Goal: Information Seeking & Learning: Learn about a topic

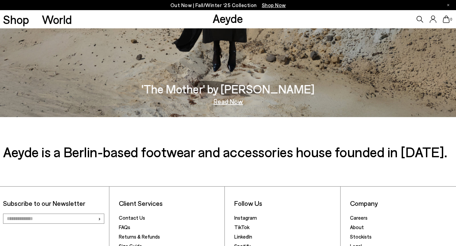
scroll to position [1069, 0]
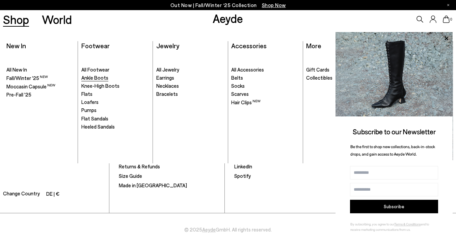
click at [87, 77] on span "Ankle Boots" at bounding box center [94, 78] width 27 height 6
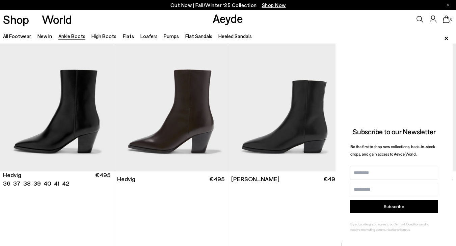
scroll to position [187, 0]
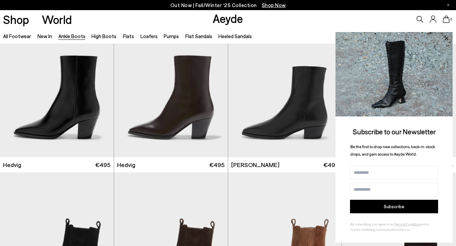
click at [444, 36] on icon at bounding box center [445, 38] width 9 height 9
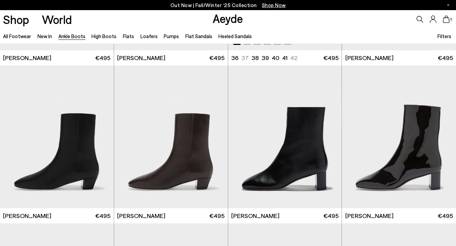
scroll to position [1115, 0]
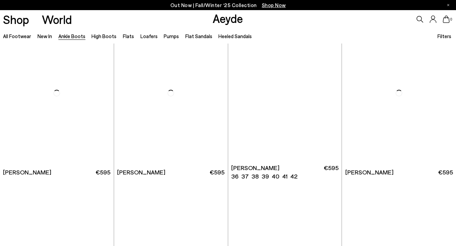
scroll to position [1918, 0]
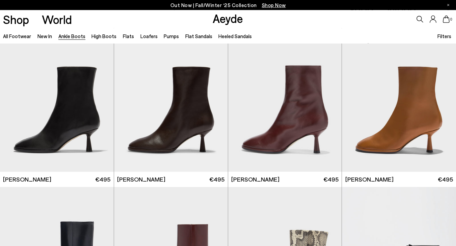
scroll to position [2556, 0]
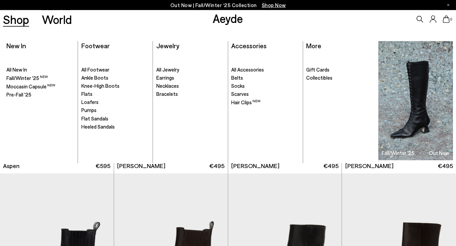
click at [26, 18] on link "Shop" at bounding box center [16, 19] width 26 height 12
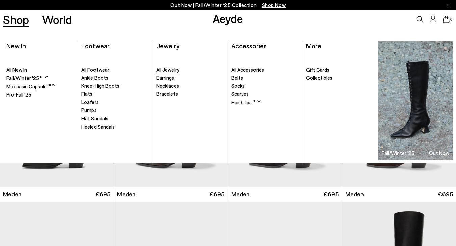
click at [169, 68] on span "All Jewelry" at bounding box center [167, 69] width 23 height 6
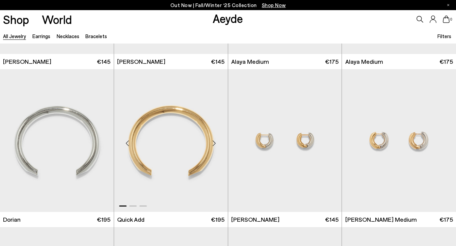
scroll to position [133, 0]
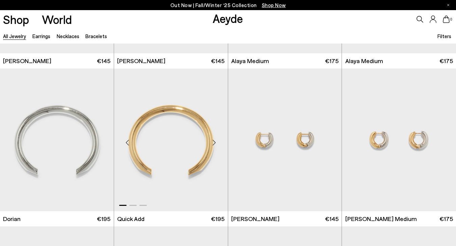
click at [216, 143] on div "Next slide" at bounding box center [214, 143] width 20 height 20
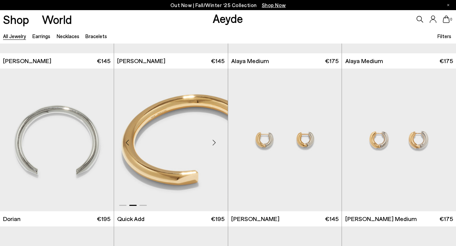
click at [215, 139] on div "Next slide" at bounding box center [214, 143] width 20 height 20
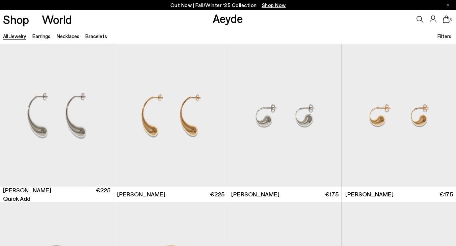
scroll to position [484, 0]
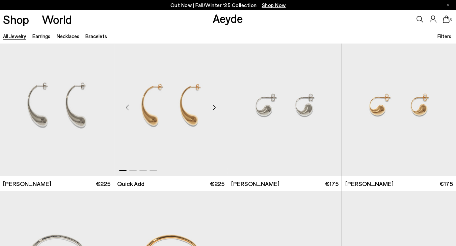
click at [214, 107] on div "Next slide" at bounding box center [214, 107] width 20 height 20
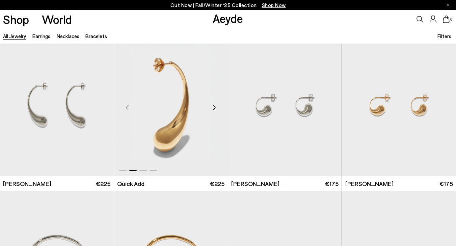
click at [214, 107] on div "Next slide" at bounding box center [214, 107] width 20 height 20
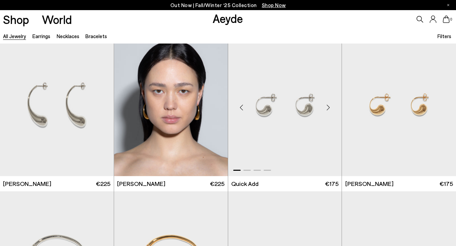
click at [330, 109] on div "Next slide" at bounding box center [328, 107] width 20 height 20
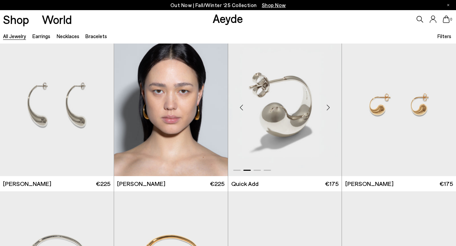
click at [330, 109] on div "Next slide" at bounding box center [328, 107] width 20 height 20
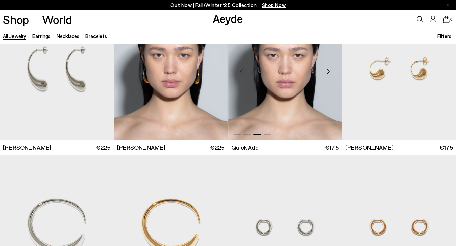
scroll to position [628, 0]
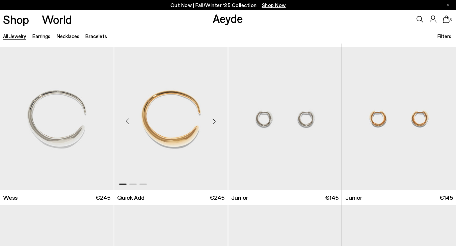
click at [212, 121] on div "Next slide" at bounding box center [214, 121] width 20 height 20
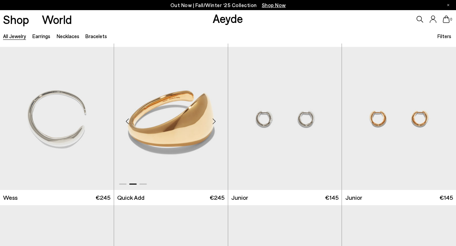
click at [212, 121] on div "Next slide" at bounding box center [214, 121] width 20 height 20
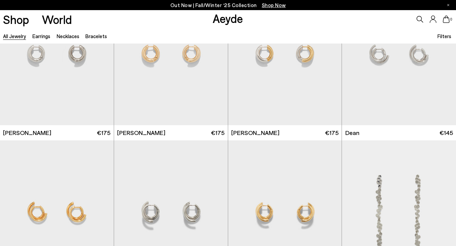
scroll to position [1231, 0]
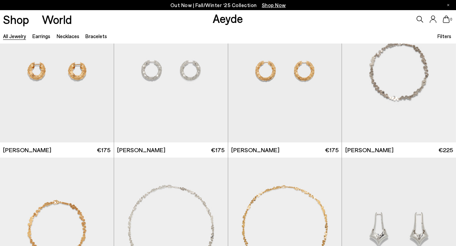
scroll to position [1619, 0]
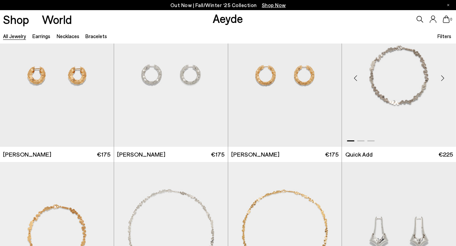
click at [440, 76] on div "Next slide" at bounding box center [442, 78] width 20 height 20
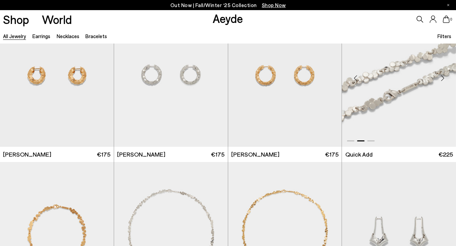
click at [440, 76] on div "Next slide" at bounding box center [442, 78] width 20 height 20
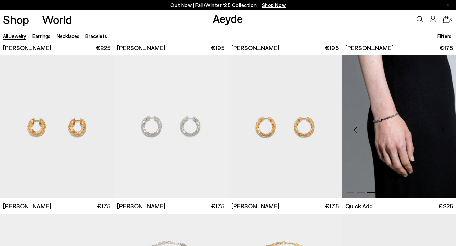
scroll to position [1567, 0]
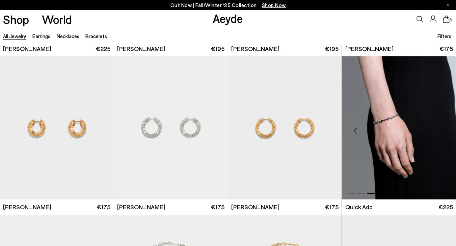
click at [391, 115] on img "3 / 3" at bounding box center [399, 127] width 114 height 143
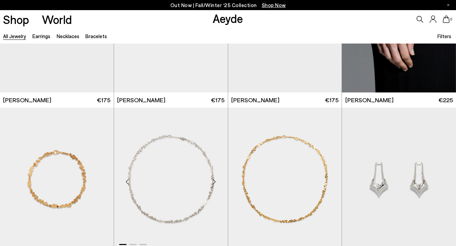
scroll to position [1675, 0]
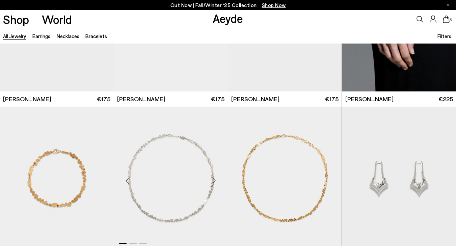
click at [185, 179] on img "1 / 3" at bounding box center [171, 178] width 114 height 143
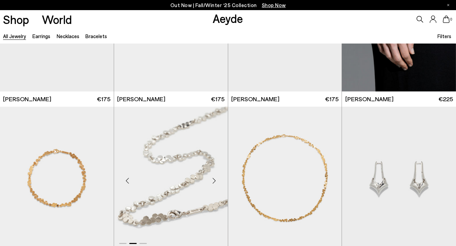
click at [212, 185] on div "Next slide" at bounding box center [214, 181] width 20 height 20
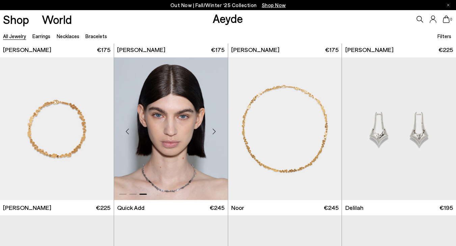
scroll to position [1726, 0]
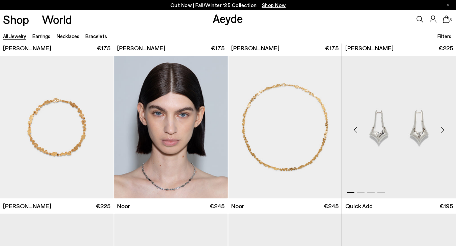
click at [395, 123] on img "1 / 4" at bounding box center [399, 127] width 114 height 143
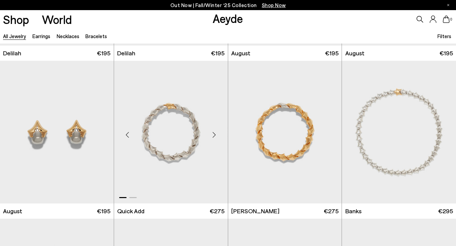
scroll to position [2038, 0]
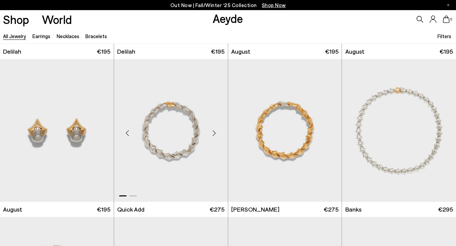
click at [184, 162] on img "1 / 2" at bounding box center [171, 130] width 114 height 143
click at [395, 168] on img "1 / 3" at bounding box center [399, 130] width 114 height 143
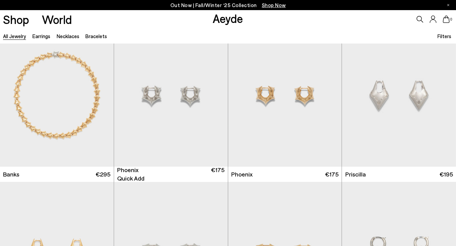
scroll to position [2232, 0]
click at [168, 117] on img "1 / 4" at bounding box center [171, 94] width 114 height 143
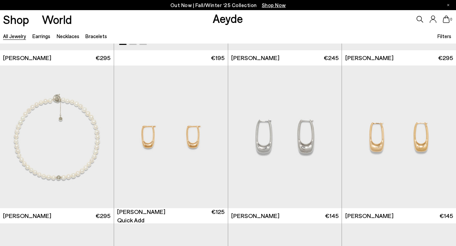
scroll to position [2664, 0]
click at [216, 140] on div "Next slide" at bounding box center [214, 139] width 20 height 20
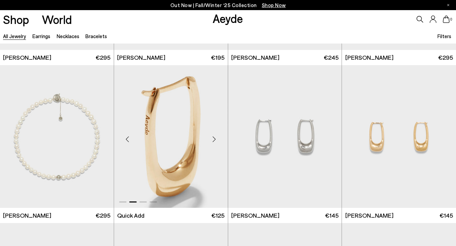
click at [216, 140] on div "Next slide" at bounding box center [214, 139] width 20 height 20
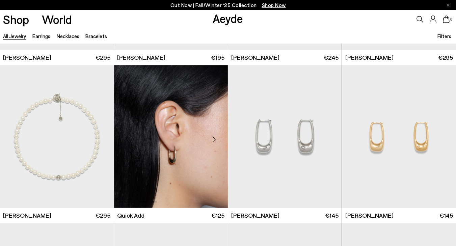
click at [216, 140] on div "Next slide" at bounding box center [214, 139] width 20 height 20
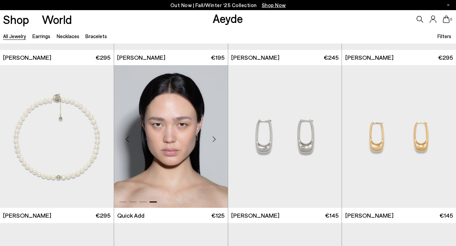
click at [216, 140] on div "Next slide" at bounding box center [214, 139] width 20 height 20
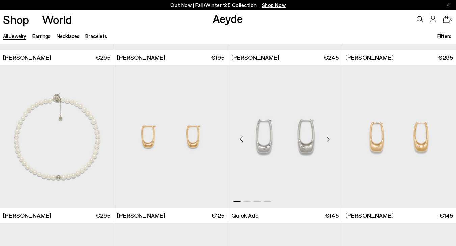
click at [327, 138] on div "Next slide" at bounding box center [328, 139] width 20 height 20
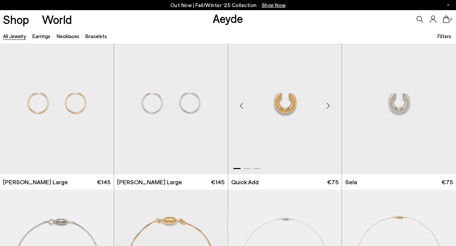
scroll to position [3429, 0]
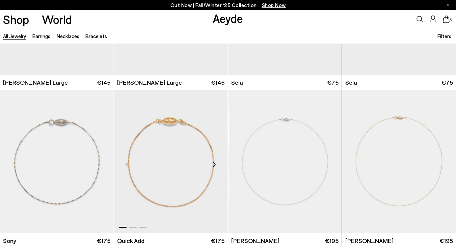
click at [214, 162] on div "Next slide" at bounding box center [214, 164] width 20 height 20
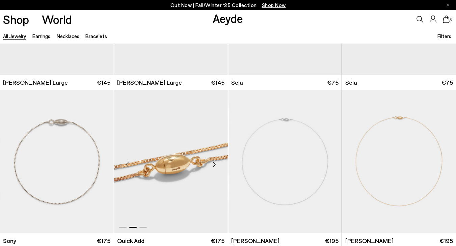
click at [214, 162] on div "Next slide" at bounding box center [214, 164] width 20 height 20
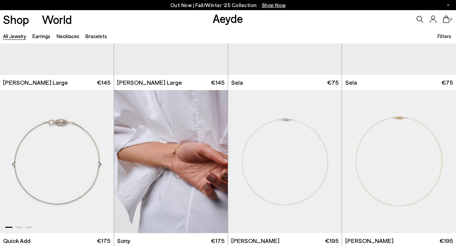
click at [100, 164] on div "Next slide" at bounding box center [100, 164] width 20 height 20
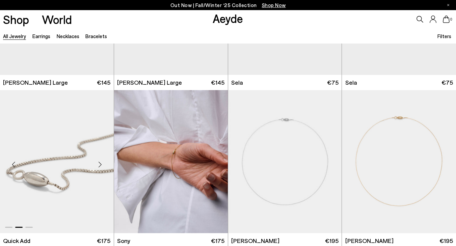
click at [100, 164] on div "Next slide" at bounding box center [100, 164] width 20 height 20
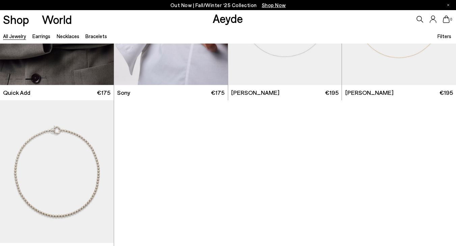
scroll to position [3578, 0]
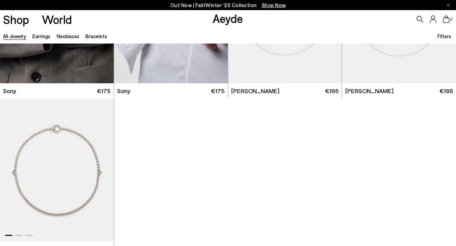
click at [102, 174] on div "Next slide" at bounding box center [100, 173] width 20 height 20
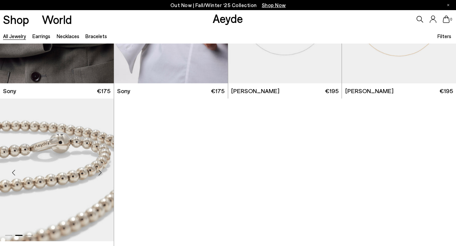
click at [102, 174] on div "Next slide" at bounding box center [100, 173] width 20 height 20
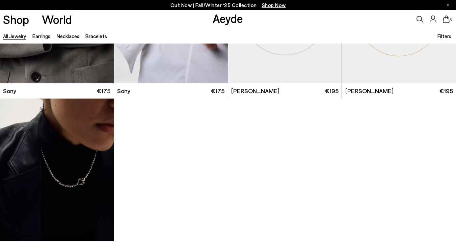
click at [102, 174] on div "Next slide" at bounding box center [100, 173] width 20 height 20
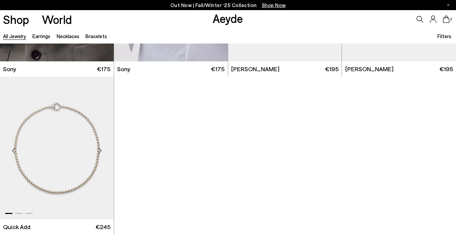
scroll to position [3604, 0]
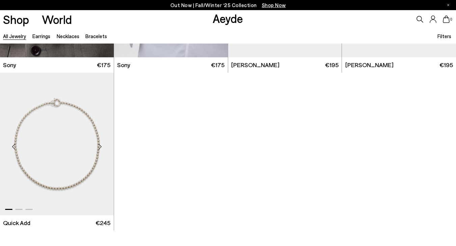
click at [64, 133] on img "1 / 3" at bounding box center [57, 143] width 114 height 143
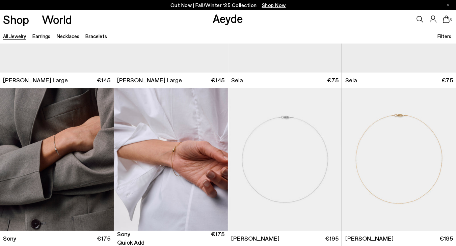
scroll to position [3430, 0]
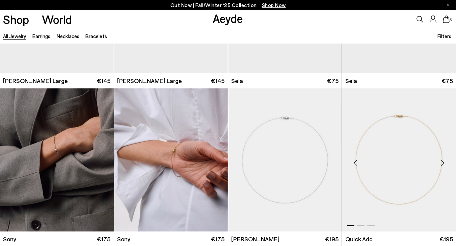
click at [444, 163] on div "Next slide" at bounding box center [442, 162] width 20 height 20
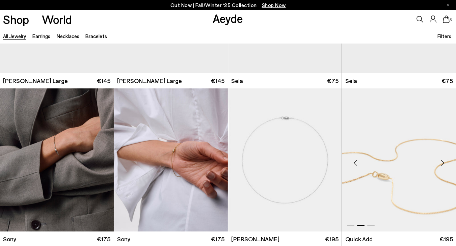
click at [444, 163] on div "Next slide" at bounding box center [442, 162] width 20 height 20
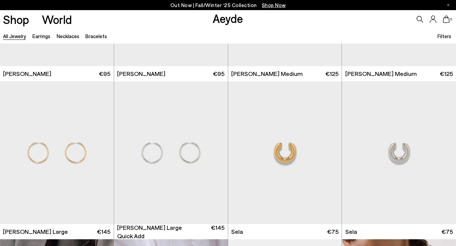
scroll to position [3279, 0]
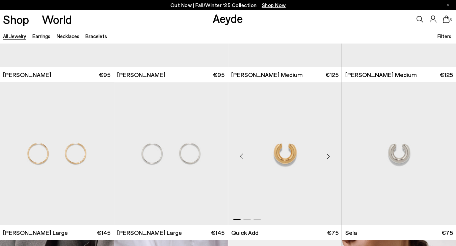
click at [332, 158] on div "Next slide" at bounding box center [328, 156] width 20 height 20
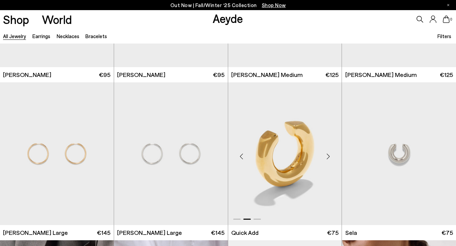
click at [332, 158] on div "Next slide" at bounding box center [328, 156] width 20 height 20
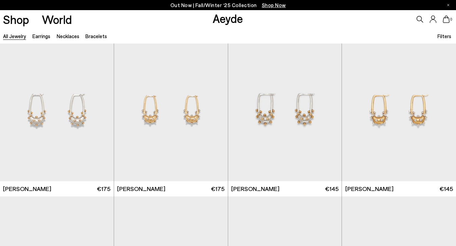
scroll to position [2966, 0]
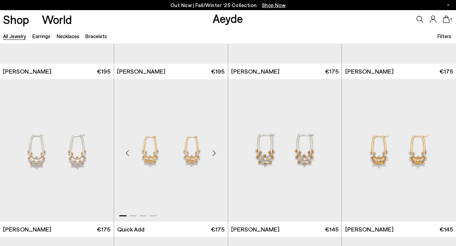
click at [215, 152] on div "Next slide" at bounding box center [214, 153] width 20 height 20
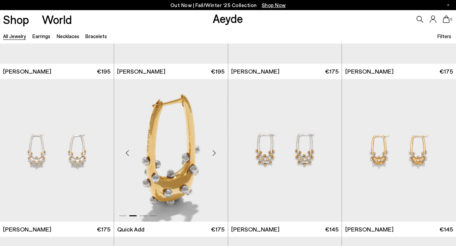
click at [215, 152] on div "Next slide" at bounding box center [214, 153] width 20 height 20
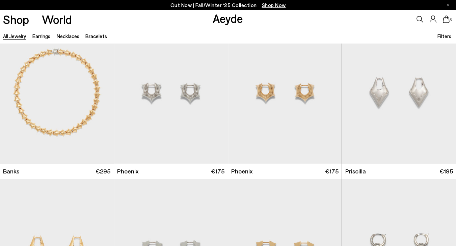
scroll to position [2187, 0]
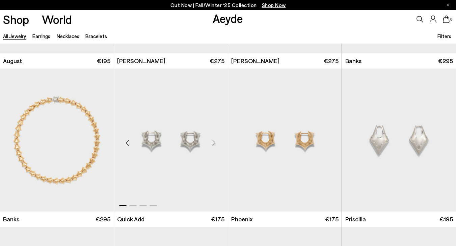
click at [215, 143] on div "Next slide" at bounding box center [214, 143] width 20 height 20
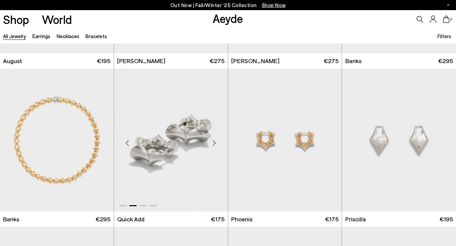
click at [215, 143] on div "Next slide" at bounding box center [214, 143] width 20 height 20
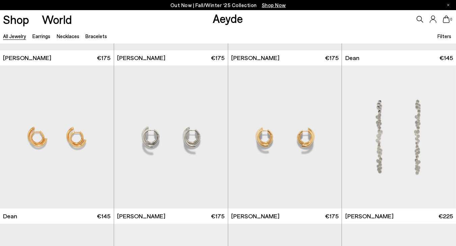
scroll to position [1207, 0]
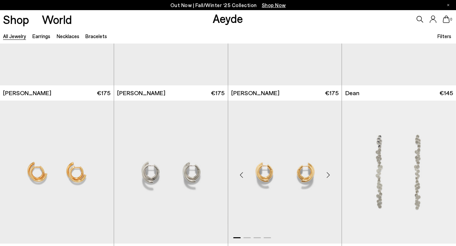
click at [325, 172] on div "Next slide" at bounding box center [328, 175] width 20 height 20
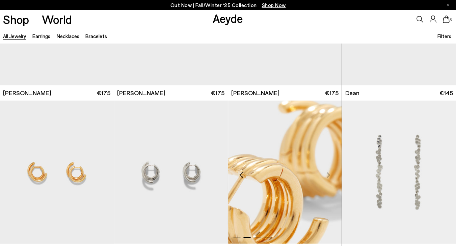
click at [325, 172] on div "Next slide" at bounding box center [328, 175] width 20 height 20
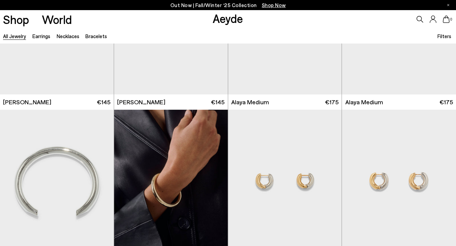
scroll to position [0, 0]
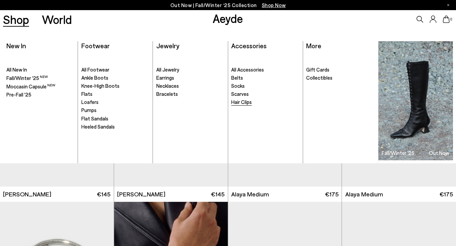
click at [244, 101] on span "Hair Clips" at bounding box center [241, 102] width 21 height 6
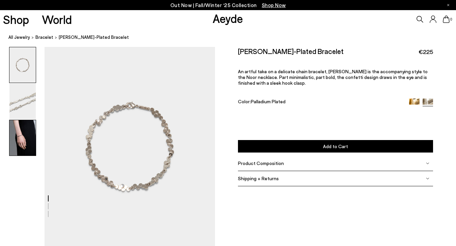
click at [27, 139] on img at bounding box center [22, 137] width 26 height 35
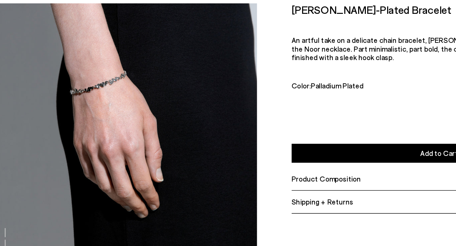
scroll to position [487, 0]
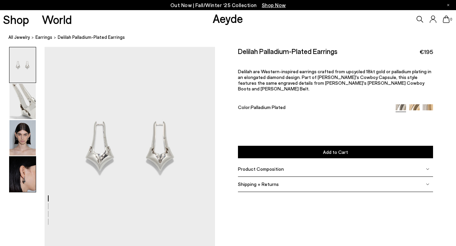
click at [22, 179] on img at bounding box center [22, 173] width 26 height 35
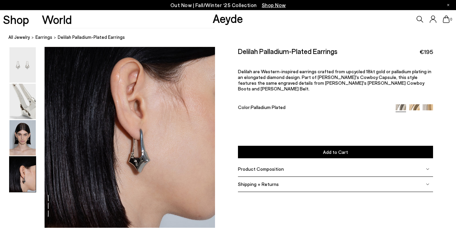
scroll to position [703, 0]
click at [25, 143] on img at bounding box center [22, 137] width 26 height 35
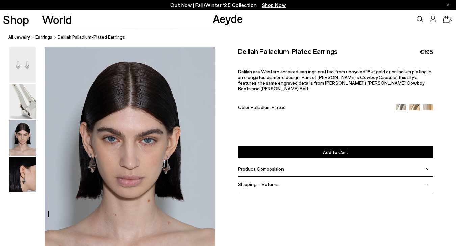
scroll to position [429, 0]
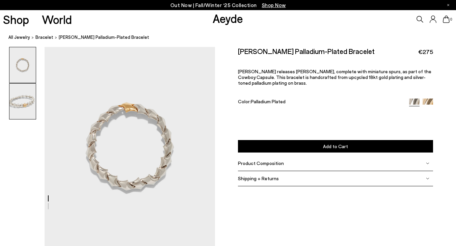
click at [24, 114] on img at bounding box center [22, 101] width 26 height 35
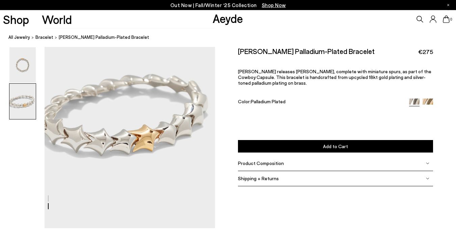
scroll to position [246, 0]
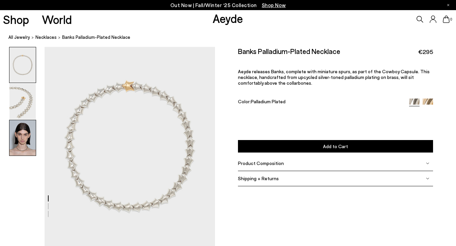
click at [26, 148] on img at bounding box center [22, 137] width 26 height 35
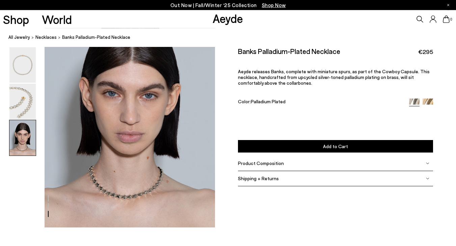
scroll to position [475, 0]
click at [25, 106] on img at bounding box center [22, 101] width 26 height 35
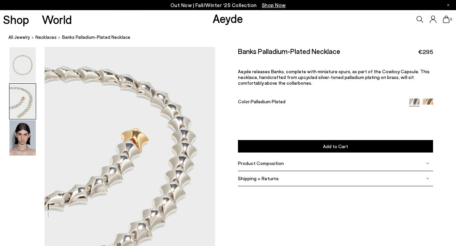
scroll to position [200, 0]
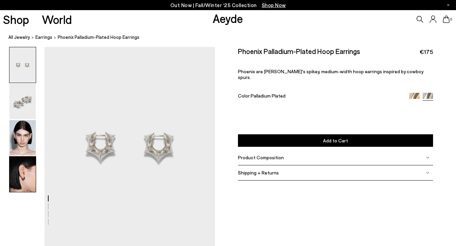
click at [26, 175] on img at bounding box center [22, 173] width 26 height 35
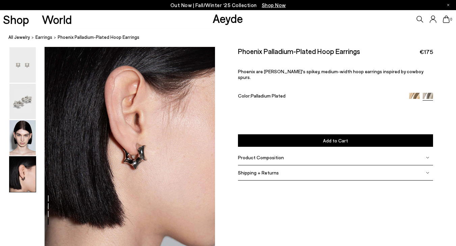
scroll to position [731, 0]
click at [18, 142] on img at bounding box center [22, 137] width 26 height 35
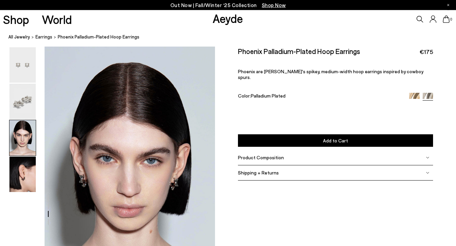
scroll to position [429, 0]
click at [19, 103] on img at bounding box center [22, 101] width 26 height 35
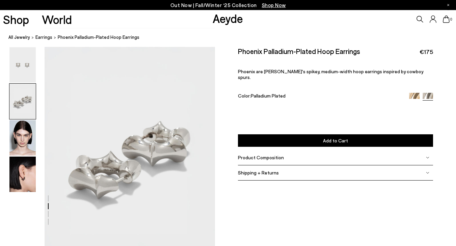
scroll to position [200, 0]
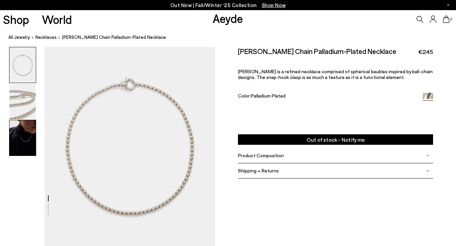
click at [28, 149] on img at bounding box center [22, 137] width 26 height 35
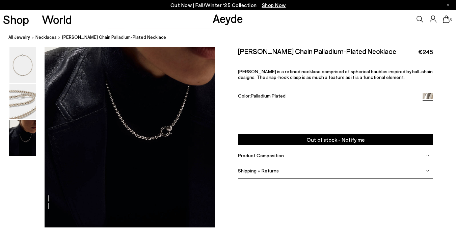
scroll to position [475, 0]
